Goal: Check status: Check status

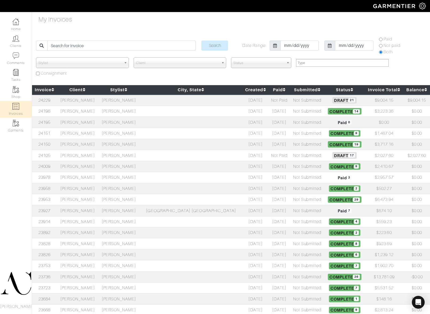
select select
click at [290, 102] on td "Not Submitted" at bounding box center [307, 100] width 34 height 11
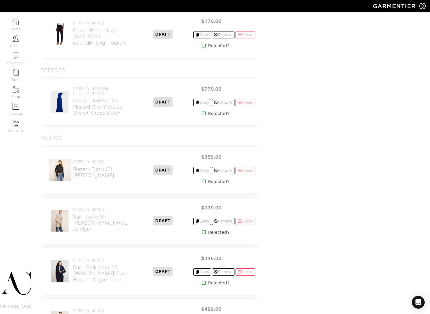
scroll to position [840, 0]
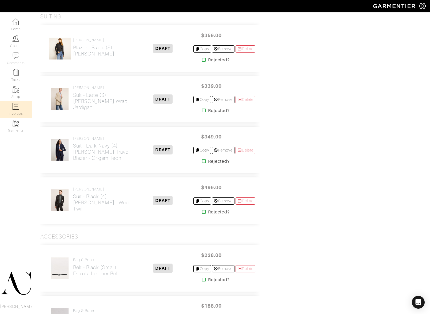
click at [17, 107] on img at bounding box center [16, 106] width 7 height 7
select select
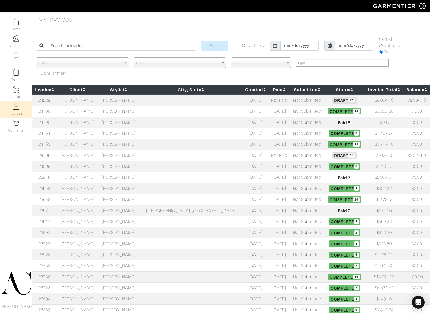
click at [93, 103] on td "[PERSON_NAME]" at bounding box center [77, 100] width 41 height 11
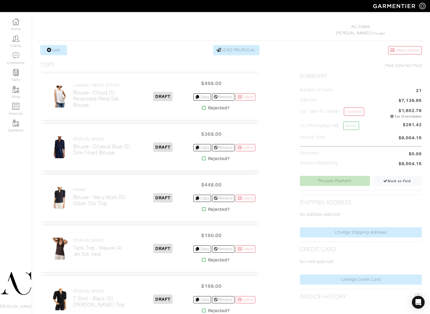
scroll to position [78, 0]
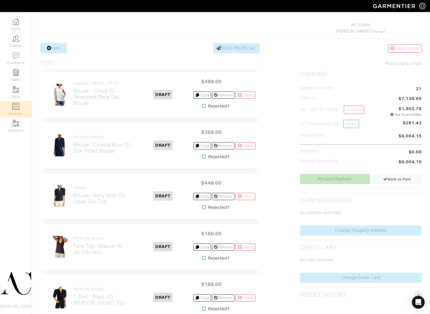
click at [18, 109] on img at bounding box center [16, 106] width 7 height 7
select select
